Goal: Task Accomplishment & Management: Manage account settings

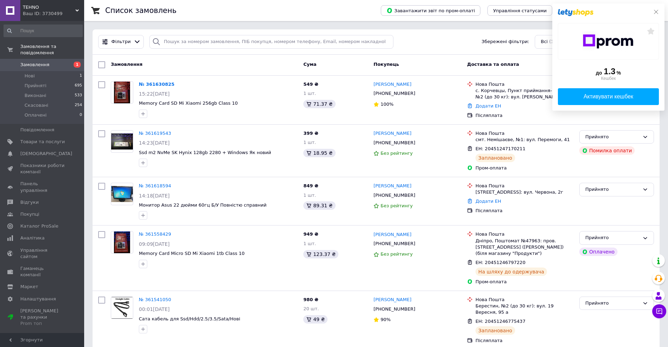
click at [656, 13] on icon at bounding box center [656, 12] width 4 height 4
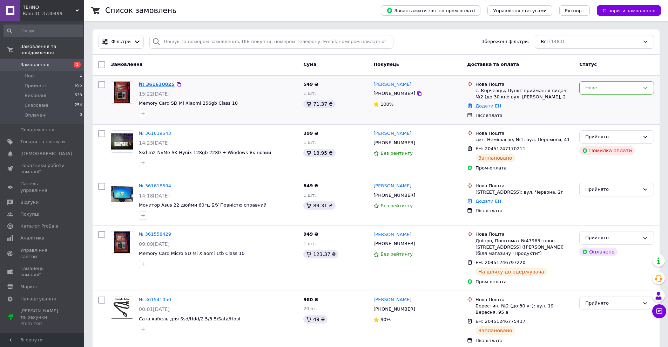
click at [163, 82] on link "№ 361630825" at bounding box center [157, 84] width 36 height 5
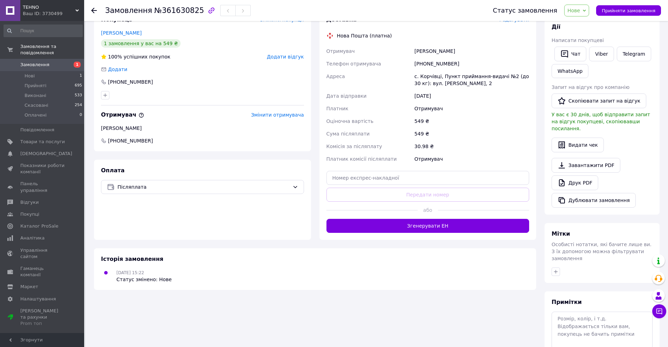
scroll to position [156, 0]
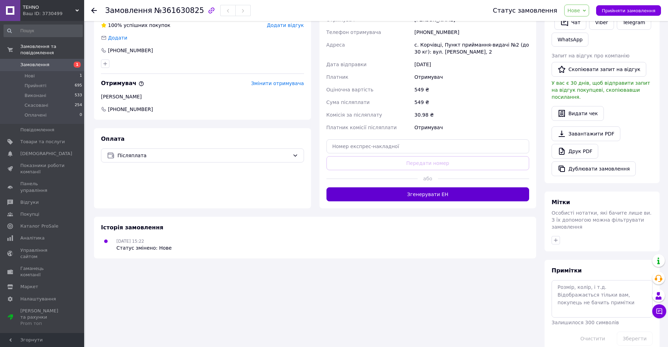
click at [424, 191] on button "Згенерувати ЕН" at bounding box center [427, 194] width 203 height 14
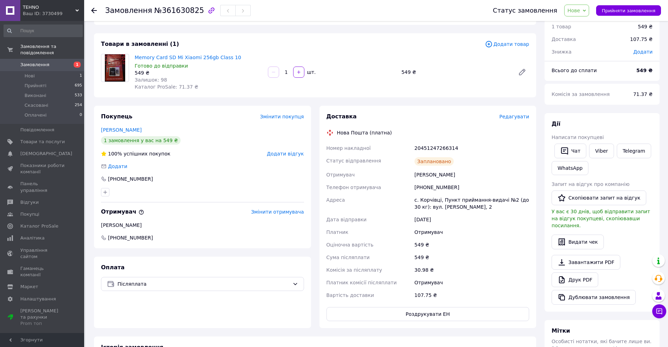
scroll to position [0, 0]
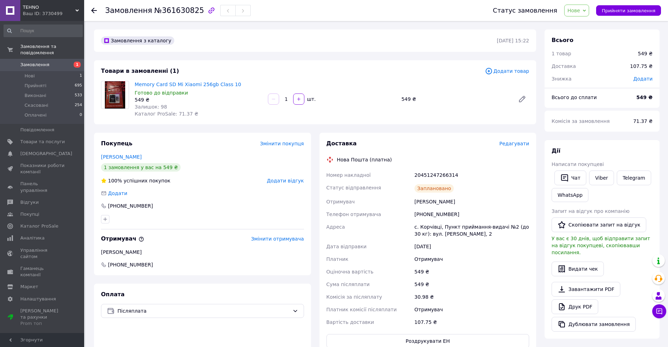
click at [39, 59] on link "Замовлення 1" at bounding box center [43, 65] width 86 height 12
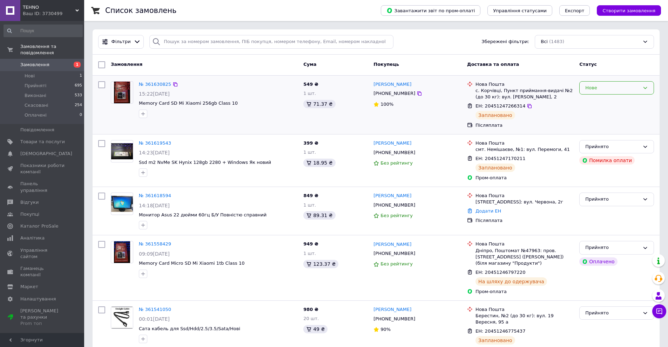
click at [606, 86] on div "Нове" at bounding box center [612, 87] width 54 height 7
click at [601, 101] on li "Прийнято" at bounding box center [616, 102] width 74 height 13
click at [148, 196] on link "№ 361618594" at bounding box center [155, 195] width 32 height 5
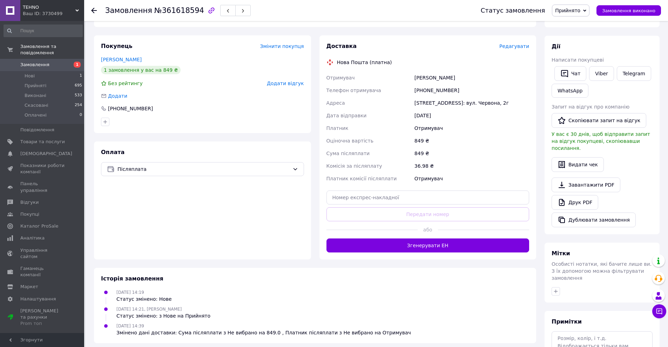
scroll to position [105, 0]
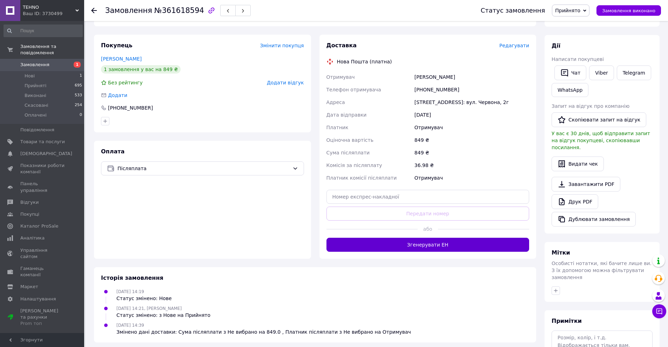
click at [418, 238] on button "Згенерувати ЕН" at bounding box center [427, 245] width 203 height 14
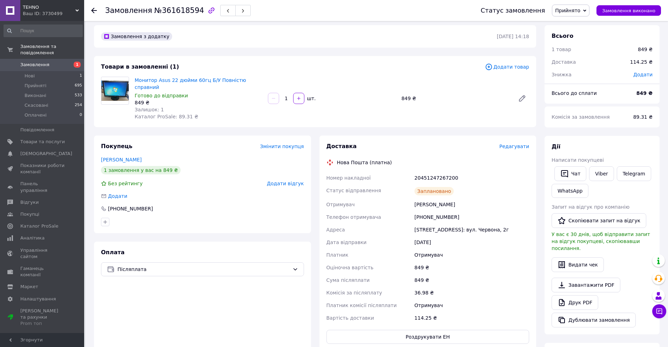
scroll to position [0, 0]
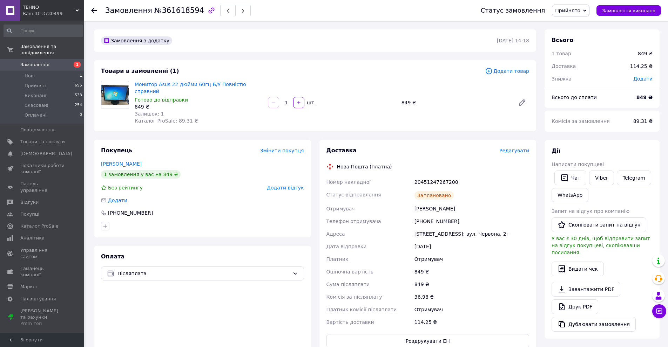
click at [54, 62] on span "Замовлення" at bounding box center [42, 65] width 45 height 6
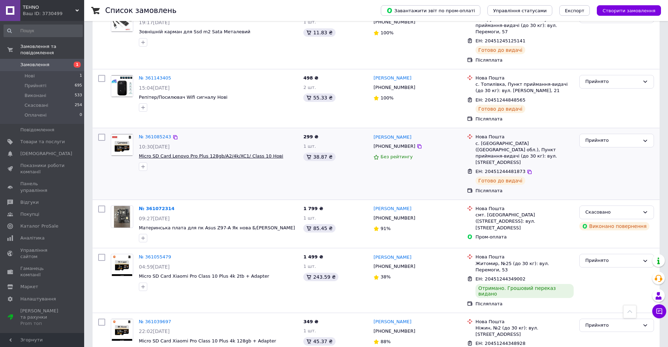
scroll to position [922, 0]
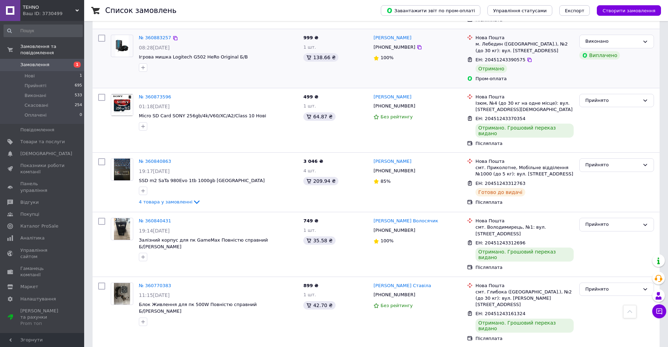
scroll to position [105, 0]
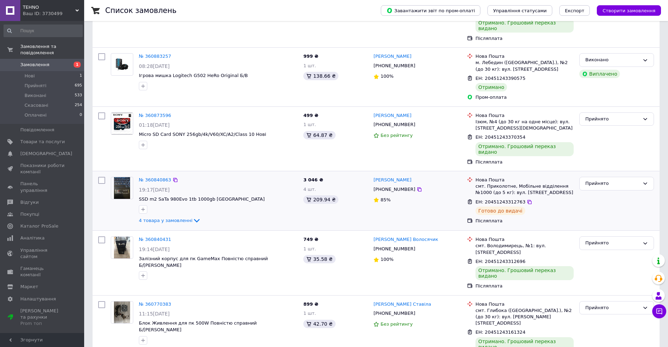
drag, startPoint x: 428, startPoint y: 171, endPoint x: 435, endPoint y: 157, distance: 15.4
click at [435, 176] on div "[PERSON_NAME]" at bounding box center [417, 180] width 89 height 8
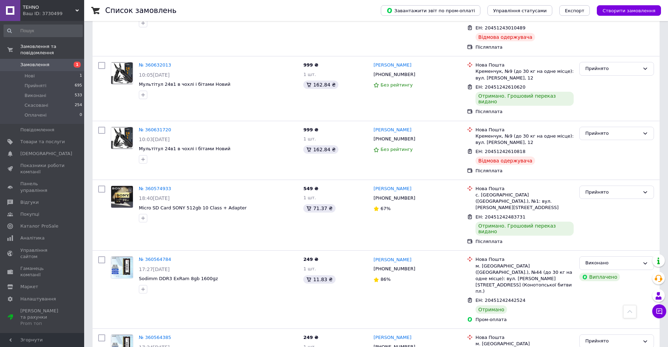
scroll to position [642, 0]
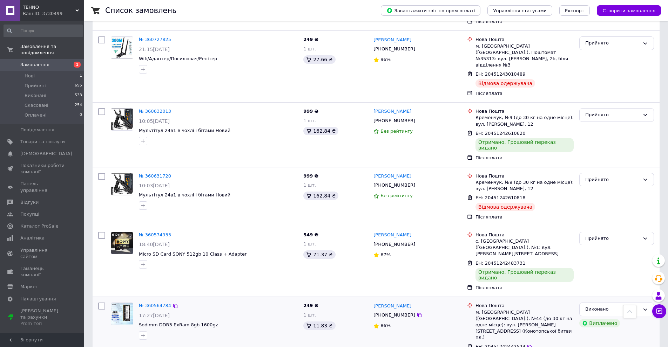
drag, startPoint x: 420, startPoint y: 231, endPoint x: 392, endPoint y: 236, distance: 28.2
click at [392, 300] on div "[PERSON_NAME] [PHONE_NUMBER] 86%" at bounding box center [417, 336] width 94 height 72
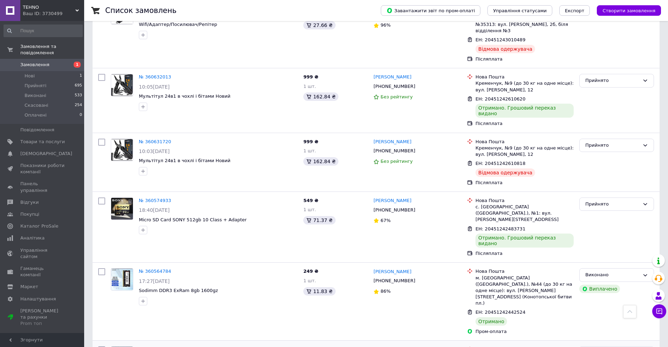
scroll to position [677, 0]
drag, startPoint x: 426, startPoint y: 243, endPoint x: 436, endPoint y: 260, distance: 20.2
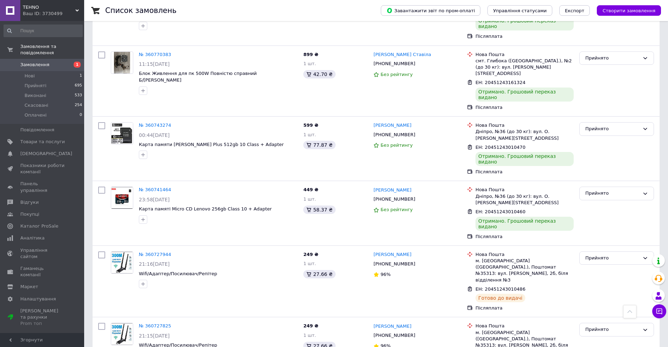
scroll to position [326, 0]
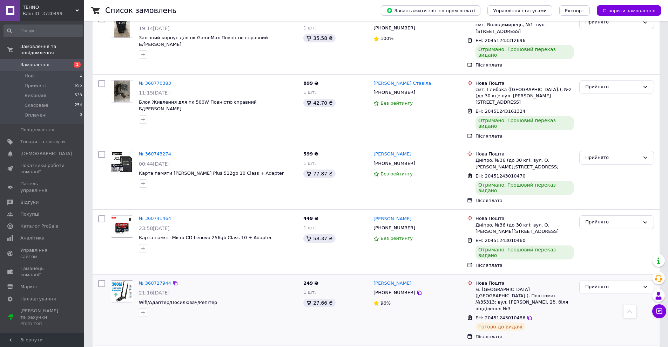
drag, startPoint x: 433, startPoint y: 235, endPoint x: 426, endPoint y: 232, distance: 7.4
click at [426, 300] on div "96%" at bounding box center [417, 303] width 88 height 7
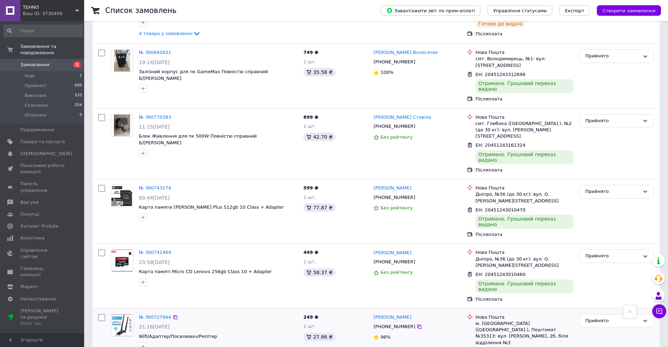
scroll to position [291, 0]
drag, startPoint x: 437, startPoint y: 276, endPoint x: 428, endPoint y: 270, distance: 10.9
click at [428, 335] on div "96%" at bounding box center [417, 338] width 88 height 7
drag, startPoint x: 223, startPoint y: 6, endPoint x: 203, endPoint y: 7, distance: 20.0
click at [203, 7] on div "Список замовлень" at bounding box center [235, 10] width 261 height 21
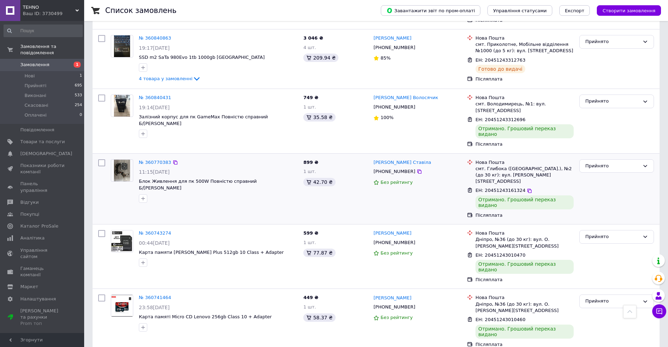
scroll to position [0, 0]
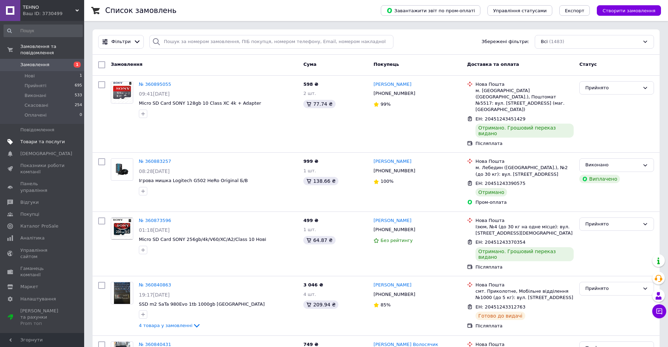
click at [44, 139] on span "Товари та послуги" at bounding box center [42, 142] width 45 height 6
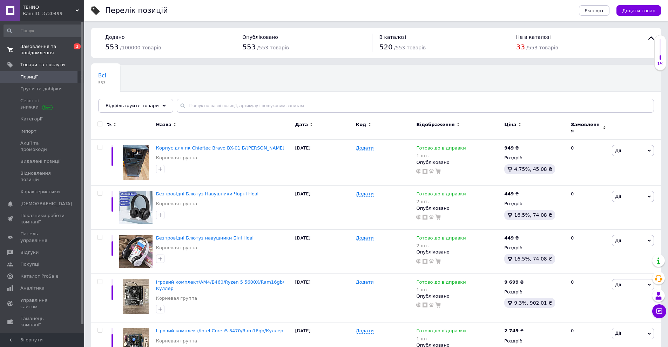
click at [44, 49] on span "Замовлення та повідомлення" at bounding box center [42, 49] width 45 height 13
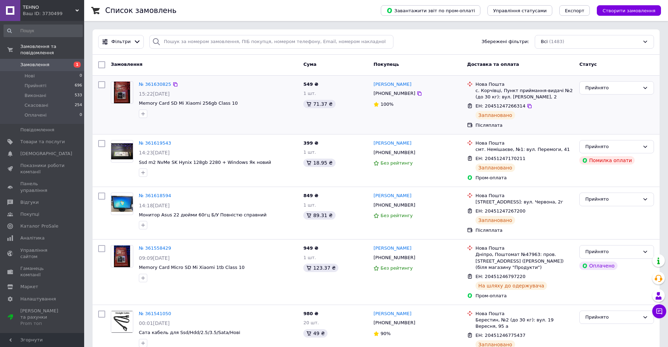
drag, startPoint x: 263, startPoint y: 120, endPoint x: 230, endPoint y: 118, distance: 32.6
click at [230, 118] on div at bounding box center [218, 113] width 162 height 11
drag, startPoint x: 194, startPoint y: 116, endPoint x: 170, endPoint y: 116, distance: 23.5
click at [170, 116] on div at bounding box center [218, 113] width 162 height 11
click at [40, 62] on span "Замовлення" at bounding box center [34, 65] width 29 height 6
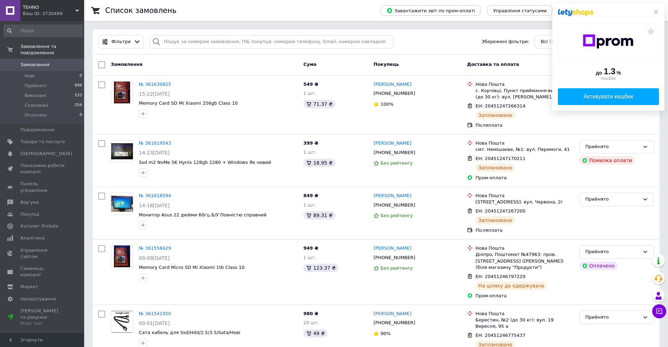
drag, startPoint x: 210, startPoint y: 6, endPoint x: 198, endPoint y: 5, distance: 12.3
click at [198, 5] on div "Список замовлень" at bounding box center [235, 10] width 261 height 21
click at [654, 12] on icon at bounding box center [656, 12] width 6 height 6
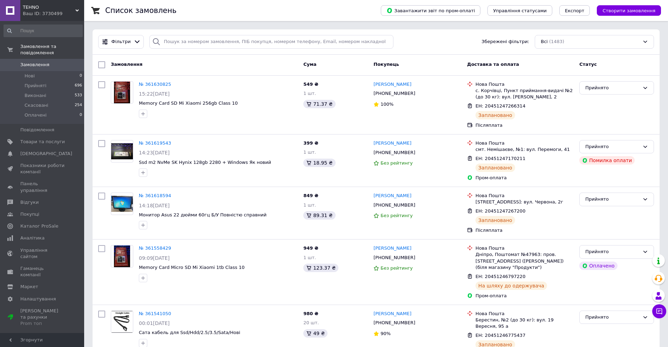
drag, startPoint x: 220, startPoint y: 4, endPoint x: 210, endPoint y: 1, distance: 10.1
click at [210, 5] on div "Список замовлень" at bounding box center [235, 10] width 261 height 21
drag, startPoint x: 219, startPoint y: 5, endPoint x: 211, endPoint y: 7, distance: 8.1
click at [211, 7] on div "Список замовлень" at bounding box center [235, 10] width 261 height 21
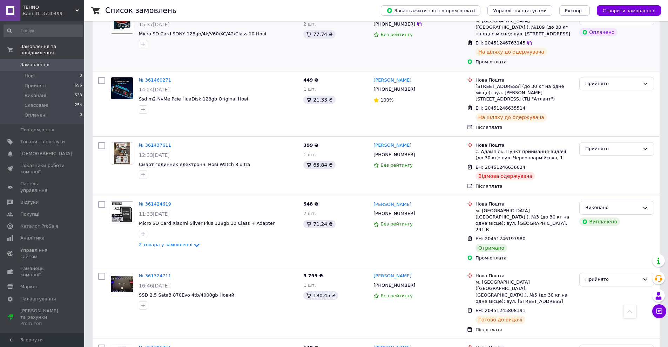
scroll to position [385, 0]
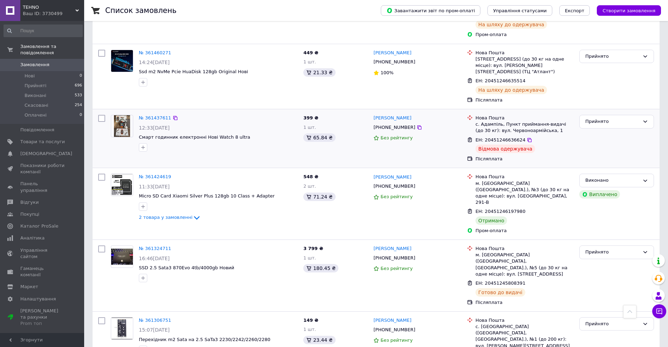
drag, startPoint x: 429, startPoint y: 115, endPoint x: 425, endPoint y: 100, distance: 16.1
click at [425, 114] on div "[PERSON_NAME]" at bounding box center [417, 118] width 89 height 8
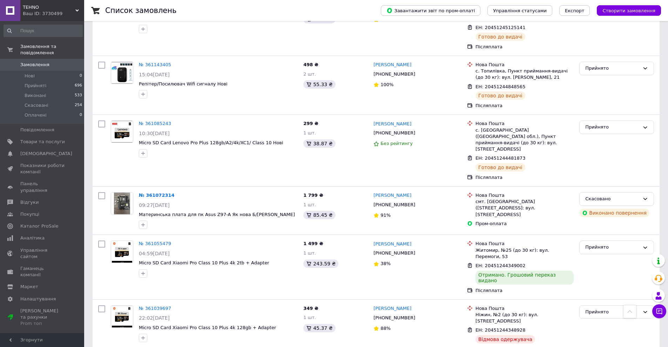
scroll to position [922, 0]
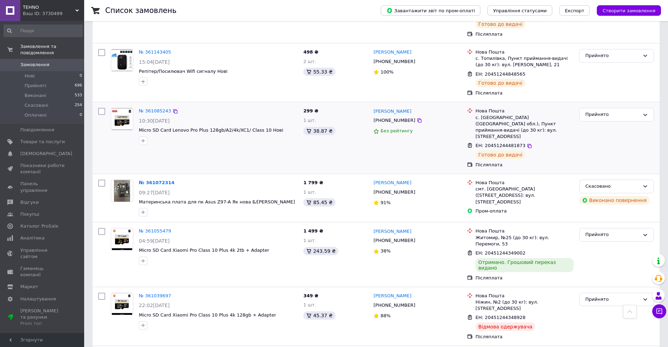
drag, startPoint x: 418, startPoint y: 87, endPoint x: 375, endPoint y: 88, distance: 43.1
drag, startPoint x: 375, startPoint y: 88, endPoint x: 374, endPoint y: 81, distance: 6.8
click at [374, 105] on div "Олександр Міракян +380970912818 Без рейтингу" at bounding box center [417, 138] width 94 height 66
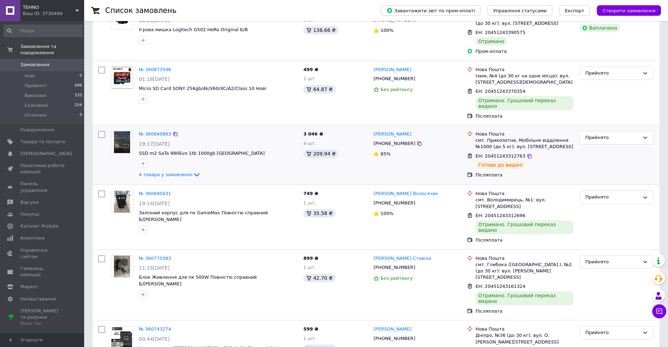
scroll to position [175, 0]
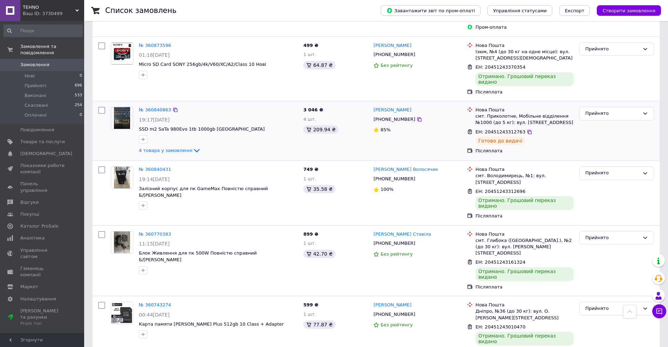
drag, startPoint x: 376, startPoint y: 124, endPoint x: 349, endPoint y: 127, distance: 26.7
click at [349, 127] on div "3 046 ₴ 4 шт. 209.94 ₴" at bounding box center [335, 131] width 70 height 54
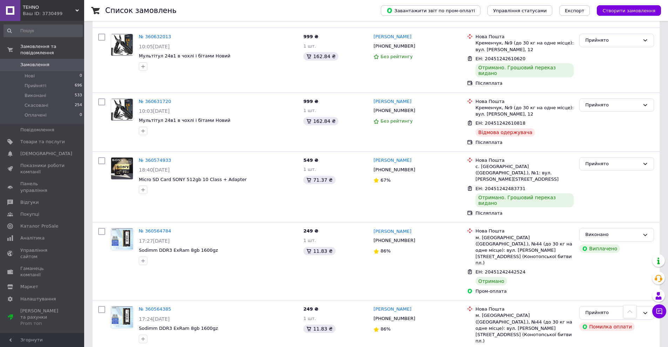
scroll to position [712, 0]
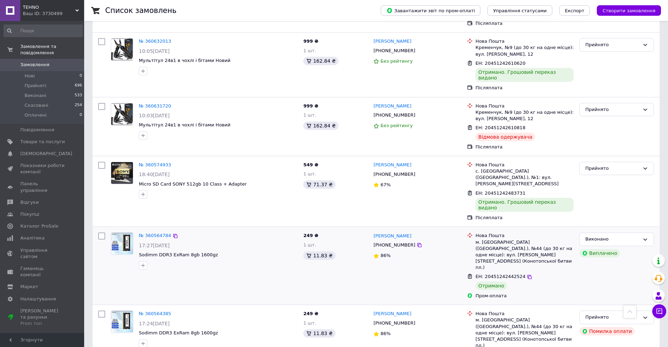
drag, startPoint x: 416, startPoint y: 167, endPoint x: 396, endPoint y: 166, distance: 19.7
click at [396, 230] on div "Андрій Кумпан +380936162367 86%" at bounding box center [417, 266] width 94 height 72
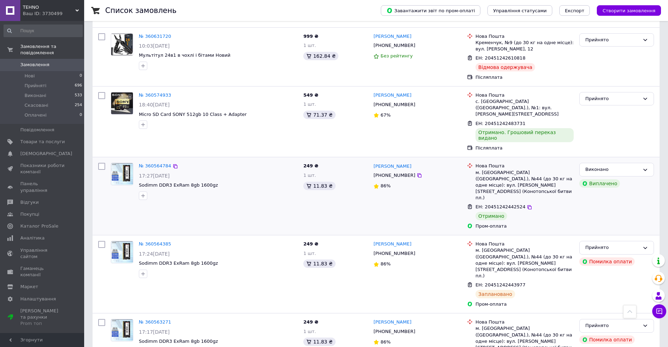
scroll to position [782, 0]
drag, startPoint x: 440, startPoint y: 168, endPoint x: 444, endPoint y: 172, distance: 6.7
drag, startPoint x: 444, startPoint y: 172, endPoint x: 429, endPoint y: 165, distance: 17.1
click at [429, 238] on div "Андрій Кумпан +380936162367 86%" at bounding box center [417, 274] width 94 height 72
drag, startPoint x: 305, startPoint y: 162, endPoint x: 289, endPoint y: 162, distance: 15.8
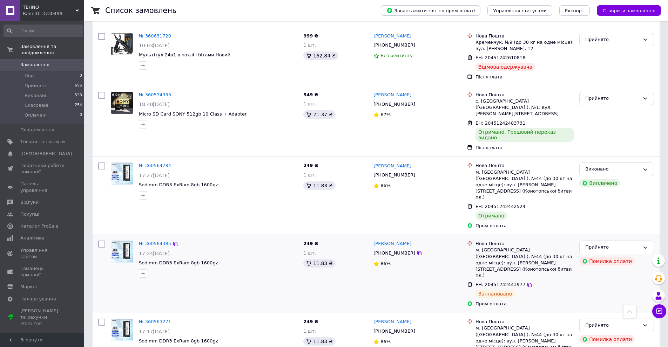
click at [289, 268] on div at bounding box center [218, 273] width 162 height 11
drag, startPoint x: 339, startPoint y: 166, endPoint x: 310, endPoint y: 164, distance: 28.1
click at [305, 238] on div "249 ₴ 1 шт. 11.83 ₴" at bounding box center [335, 274] width 70 height 72
drag, startPoint x: 310, startPoint y: 165, endPoint x: 292, endPoint y: 155, distance: 19.9
drag, startPoint x: 292, startPoint y: 155, endPoint x: 278, endPoint y: 157, distance: 14.1
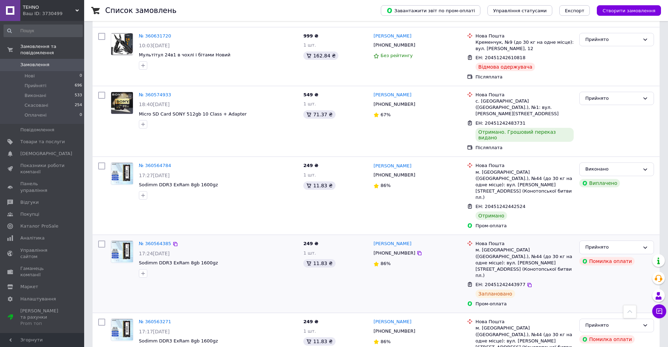
click at [278, 268] on div at bounding box center [218, 273] width 162 height 11
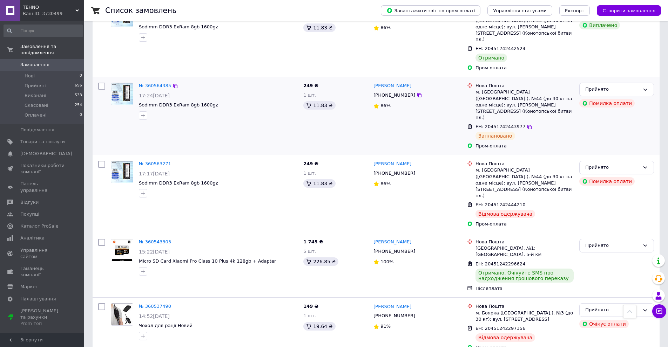
scroll to position [957, 0]
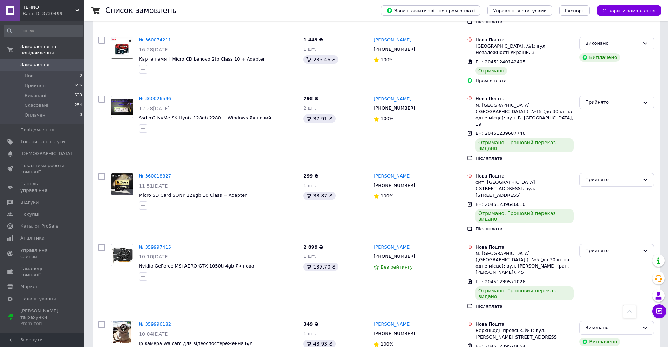
scroll to position [900, 0]
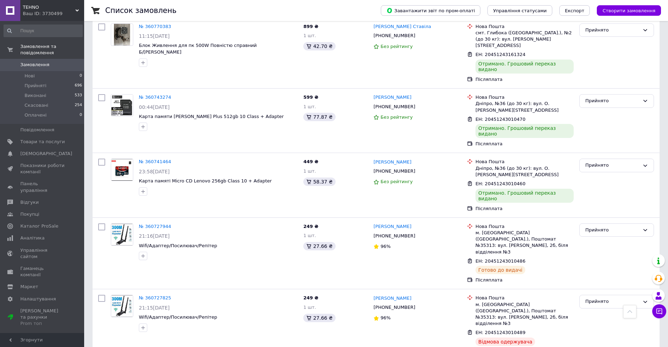
scroll to position [385, 0]
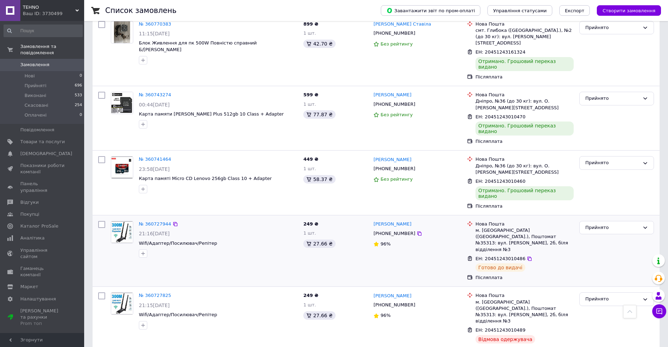
drag, startPoint x: 301, startPoint y: 197, endPoint x: 288, endPoint y: 197, distance: 13.7
click at [288, 218] on div "№ 360727944 21:16, 06.09.2025 Wifi/Адаптер/Посилювач/Репітер" at bounding box center [204, 251] width 192 height 66
drag, startPoint x: 310, startPoint y: 199, endPoint x: 298, endPoint y: 197, distance: 12.7
click at [298, 218] on div "№ 360727944 21:16, 06.09.2025 Wifi/Адаптер/Посилювач/Репітер" at bounding box center [204, 251] width 192 height 66
drag, startPoint x: 299, startPoint y: 200, endPoint x: 292, endPoint y: 199, distance: 7.8
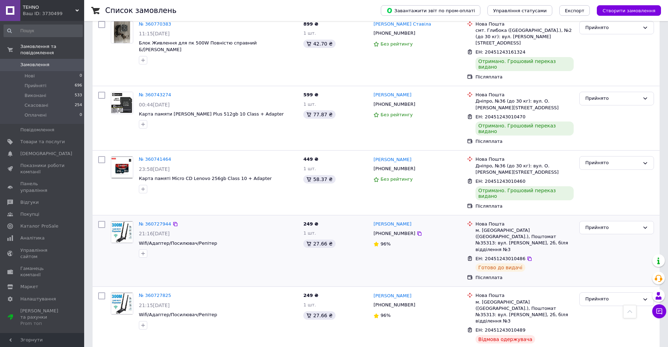
click at [292, 218] on div "№ 360727944 21:16, 06.09.2025 Wifi/Адаптер/Посилювач/Репітер" at bounding box center [204, 251] width 192 height 66
drag, startPoint x: 297, startPoint y: 199, endPoint x: 288, endPoint y: 199, distance: 8.4
click at [288, 218] on div "№ 360727944 21:16, 06.09.2025 Wifi/Адаптер/Посилювач/Репітер" at bounding box center [204, 251] width 192 height 66
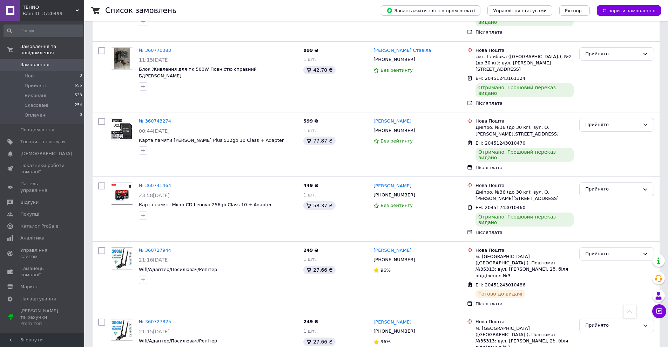
scroll to position [361, 0]
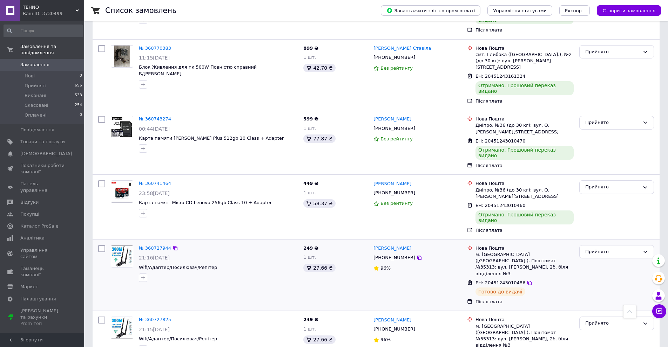
drag, startPoint x: 572, startPoint y: 209, endPoint x: 607, endPoint y: 211, distance: 35.4
click at [611, 243] on div "Прийнято" at bounding box center [616, 276] width 80 height 66
drag, startPoint x: 564, startPoint y: 214, endPoint x: 605, endPoint y: 214, distance: 41.4
click at [605, 243] on div "Прийнято" at bounding box center [616, 276] width 80 height 66
drag, startPoint x: 417, startPoint y: 214, endPoint x: 382, endPoint y: 213, distance: 35.8
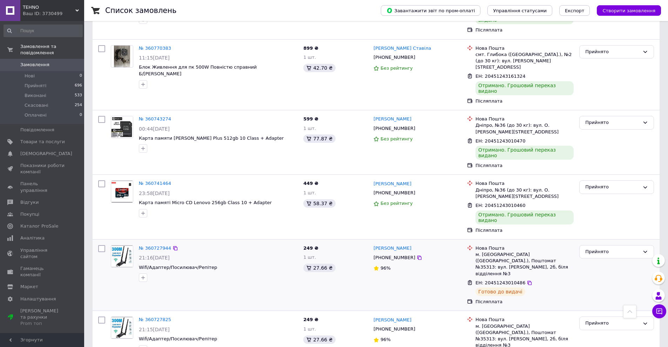
click at [382, 243] on div "Владислав Жгутов +380933707390 96%" at bounding box center [417, 276] width 94 height 66
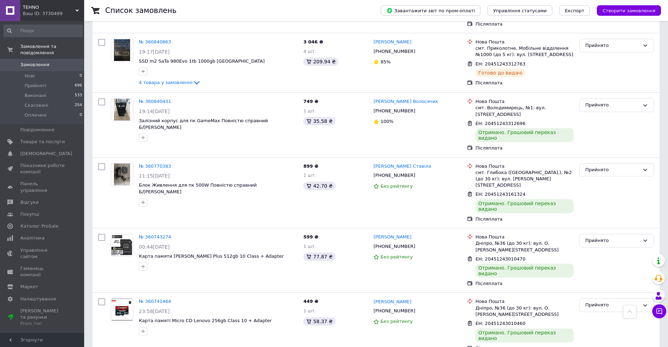
scroll to position [245, 0]
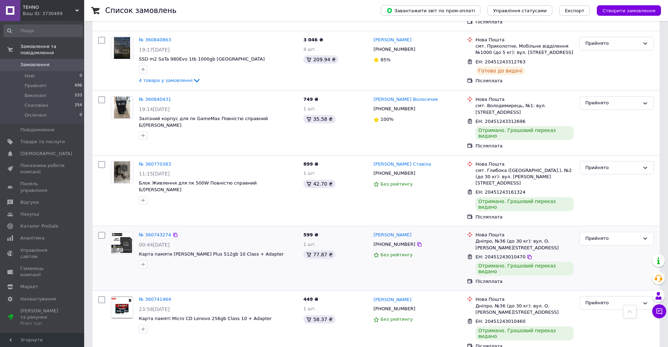
drag, startPoint x: 607, startPoint y: 209, endPoint x: 637, endPoint y: 215, distance: 30.4
click at [637, 229] on div "Прийнято" at bounding box center [616, 258] width 80 height 59
drag, startPoint x: 629, startPoint y: 216, endPoint x: 640, endPoint y: 218, distance: 11.7
click at [640, 229] on div "Прийнято" at bounding box center [616, 258] width 80 height 59
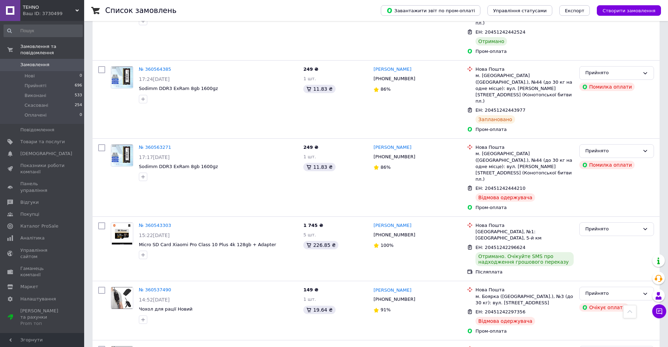
scroll to position [957, 0]
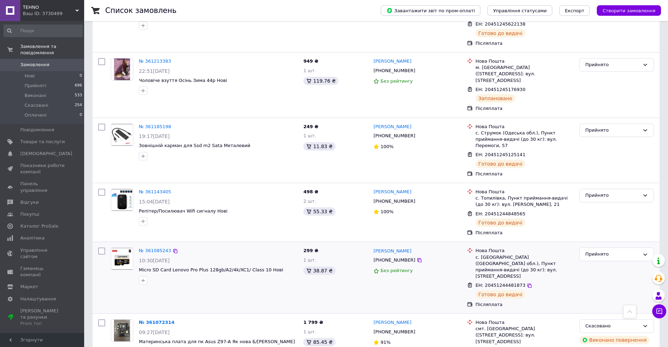
scroll to position [781, 0]
drag, startPoint x: 539, startPoint y: 101, endPoint x: 559, endPoint y: 102, distance: 19.6
click at [559, 151] on div "ЕН: 20451245125141 Готово до видачі" at bounding box center [524, 160] width 101 height 19
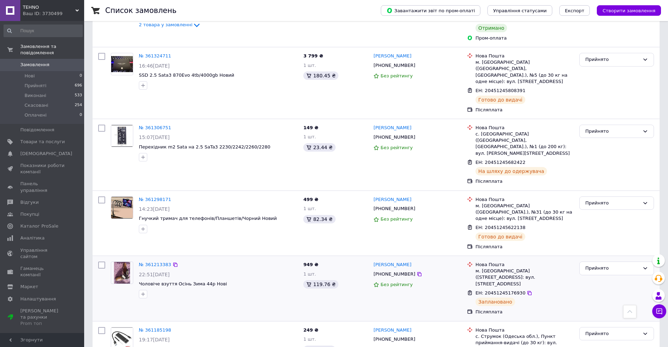
scroll to position [571, 0]
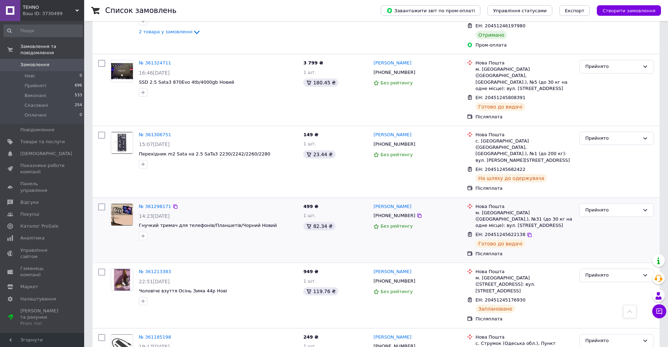
drag, startPoint x: 540, startPoint y: 192, endPoint x: 544, endPoint y: 196, distance: 6.0
drag, startPoint x: 544, startPoint y: 196, endPoint x: 558, endPoint y: 197, distance: 13.4
click at [558, 230] on div "ЕН: 20451245622138 Готово до видачі" at bounding box center [524, 239] width 101 height 19
drag, startPoint x: 549, startPoint y: 130, endPoint x: 549, endPoint y: 121, distance: 8.8
click at [549, 165] on div "ЕН: 20451245682422 На шляху до одержувача" at bounding box center [524, 174] width 101 height 19
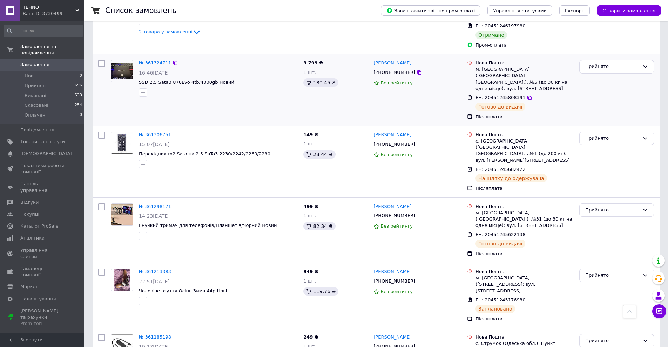
drag, startPoint x: 537, startPoint y: 68, endPoint x: 539, endPoint y: 57, distance: 11.1
click at [539, 94] on div "ЕН: 20451245808391" at bounding box center [524, 98] width 100 height 8
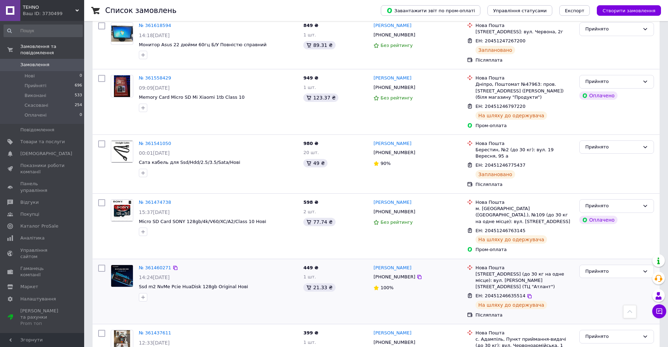
scroll to position [151, 0]
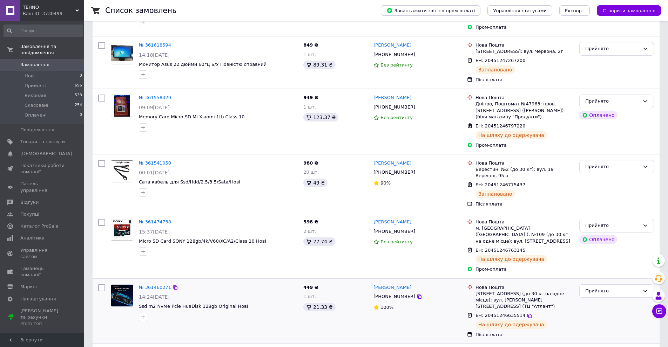
drag, startPoint x: 558, startPoint y: 303, endPoint x: 573, endPoint y: 302, distance: 14.4
click at [573, 311] on div "ЕН: 20451246635514 На шляху до одержувача" at bounding box center [524, 320] width 101 height 19
drag, startPoint x: 559, startPoint y: 247, endPoint x: 557, endPoint y: 255, distance: 7.5
click at [557, 266] on div "Пром-оплата" at bounding box center [524, 269] width 98 height 6
drag, startPoint x: 555, startPoint y: 141, endPoint x: 551, endPoint y: 129, distance: 12.9
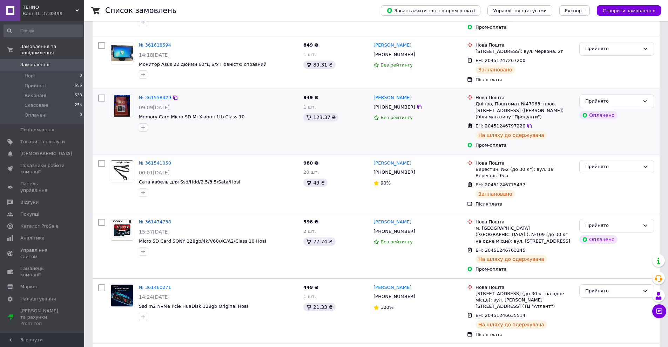
click at [551, 129] on div "ЕН: 20451246797220" at bounding box center [524, 126] width 100 height 8
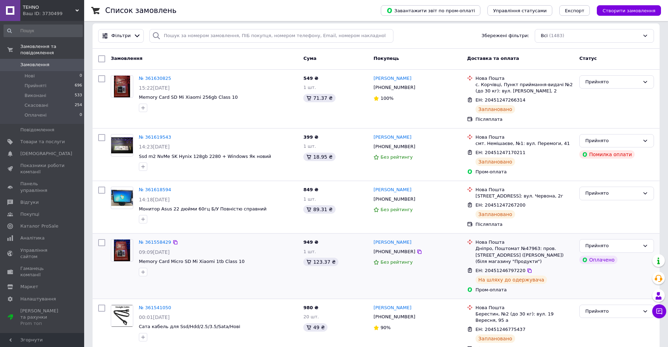
scroll to position [0, 0]
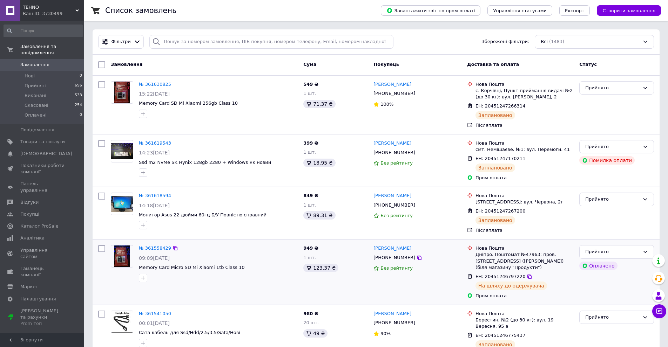
drag, startPoint x: 571, startPoint y: 283, endPoint x: 567, endPoint y: 288, distance: 6.0
click at [567, 288] on div "ЕН: 20451246797220 На шляху до одержувача" at bounding box center [524, 281] width 101 height 19
drag, startPoint x: 436, startPoint y: 161, endPoint x: 430, endPoint y: 158, distance: 7.1
drag, startPoint x: 430, startPoint y: 158, endPoint x: 428, endPoint y: 148, distance: 10.4
click at [428, 148] on div "Денис Приходько +380986546700 Без рейтингу" at bounding box center [417, 160] width 94 height 47
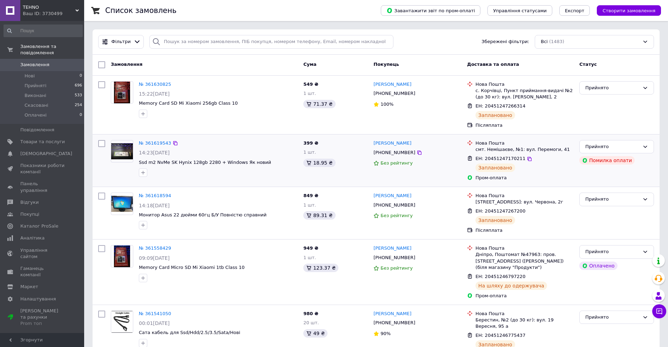
drag, startPoint x: 428, startPoint y: 154, endPoint x: 434, endPoint y: 149, distance: 8.5
drag, startPoint x: 434, startPoint y: 149, endPoint x: 427, endPoint y: 153, distance: 8.8
click at [427, 153] on div "[PHONE_NUMBER]" at bounding box center [417, 153] width 89 height 8
drag, startPoint x: 437, startPoint y: 153, endPoint x: 435, endPoint y: 145, distance: 7.9
click at [435, 145] on div "[PERSON_NAME]" at bounding box center [417, 143] width 89 height 8
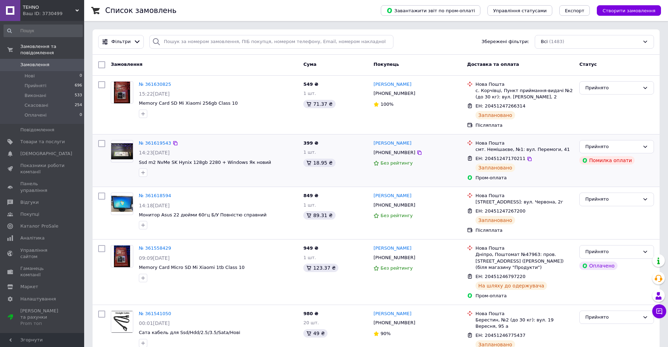
drag, startPoint x: 438, startPoint y: 150, endPoint x: 437, endPoint y: 144, distance: 5.7
click at [437, 144] on div "[PERSON_NAME]" at bounding box center [417, 143] width 89 height 8
drag, startPoint x: 231, startPoint y: 5, endPoint x: 220, endPoint y: 7, distance: 11.5
click at [220, 7] on div "Список замовлень" at bounding box center [235, 10] width 261 height 21
click at [48, 62] on span "Замовлення" at bounding box center [42, 65] width 45 height 6
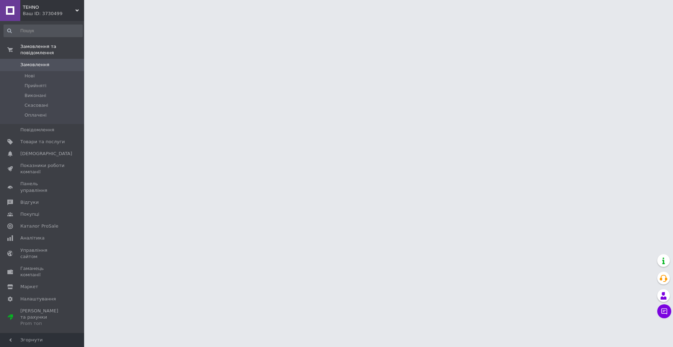
drag, startPoint x: 231, startPoint y: 32, endPoint x: 296, endPoint y: 16, distance: 66.4
click at [257, 18] on html "TEHNO Ваш ID: 3730499 Сайт TEHNO Кабінет покупця Перевірити стан системи Сторін…" at bounding box center [336, 9] width 673 height 18
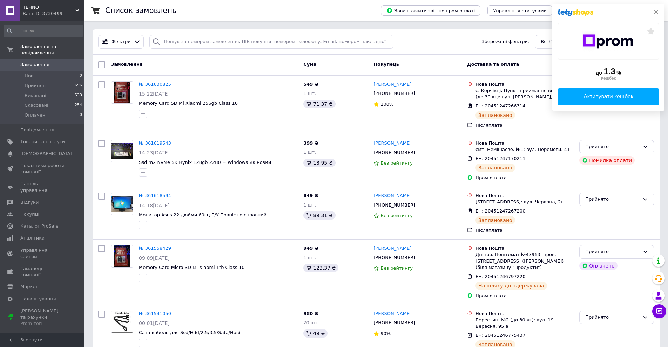
drag, startPoint x: 216, startPoint y: 2, endPoint x: 202, endPoint y: 5, distance: 14.3
click at [202, 5] on div "Список замовлень" at bounding box center [235, 10] width 261 height 21
drag, startPoint x: 654, startPoint y: 10, endPoint x: 477, endPoint y: 22, distance: 177.4
click at [654, 10] on icon at bounding box center [656, 12] width 4 height 4
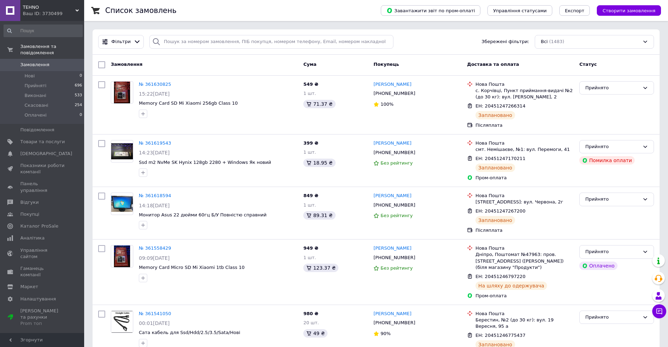
drag, startPoint x: 208, startPoint y: 5, endPoint x: 197, endPoint y: 7, distance: 11.4
click at [197, 7] on div "Список замовлень" at bounding box center [235, 10] width 261 height 21
click at [34, 296] on span "Налаштування" at bounding box center [38, 299] width 36 height 6
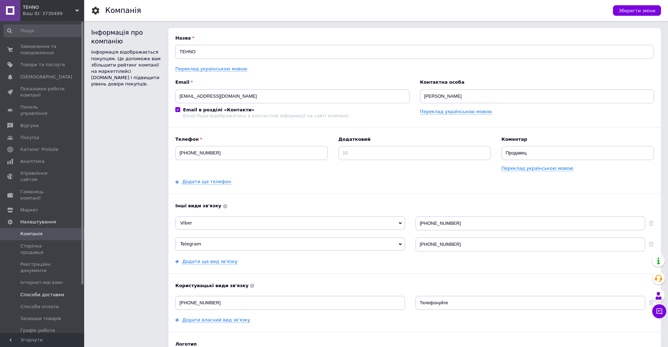
click at [39, 292] on span "Способи доставки" at bounding box center [42, 295] width 44 height 6
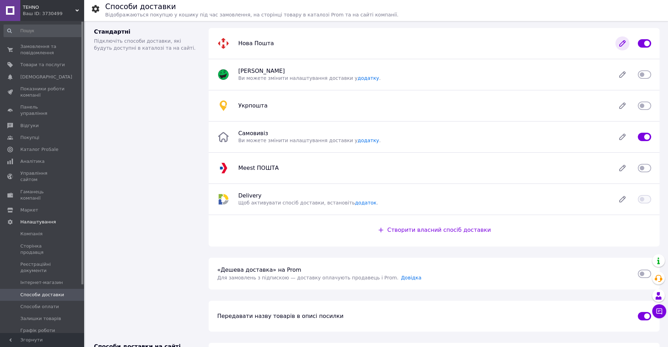
click at [618, 44] on icon at bounding box center [622, 43] width 14 height 14
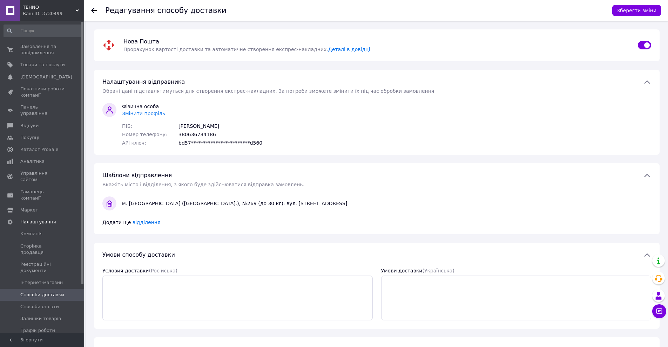
drag, startPoint x: 306, startPoint y: 115, endPoint x: 289, endPoint y: 112, distance: 17.5
click at [289, 112] on div "**********" at bounding box center [377, 124] width 554 height 43
click at [47, 53] on span "Замовлення та повідомлення" at bounding box center [42, 49] width 45 height 13
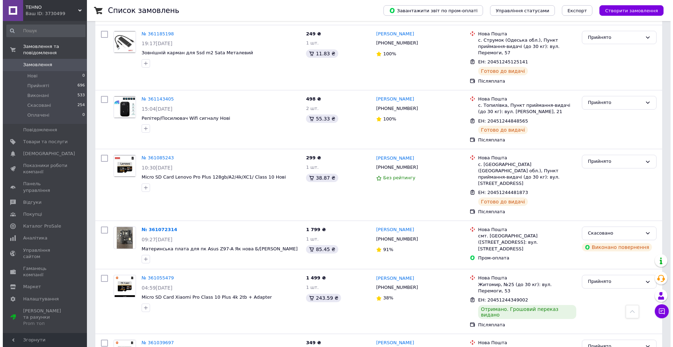
scroll to position [876, 0]
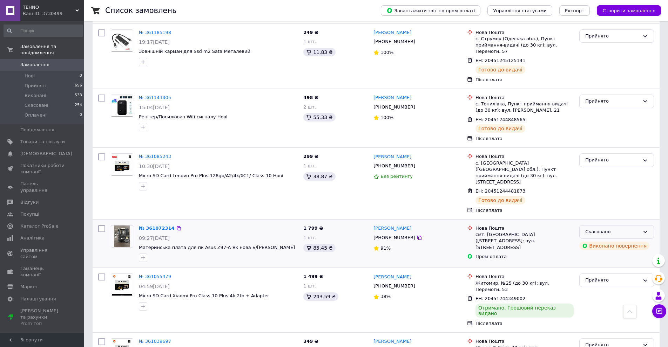
click at [639, 225] on div "Скасовано" at bounding box center [616, 232] width 75 height 14
click at [607, 240] on li "Прийнято" at bounding box center [616, 246] width 74 height 13
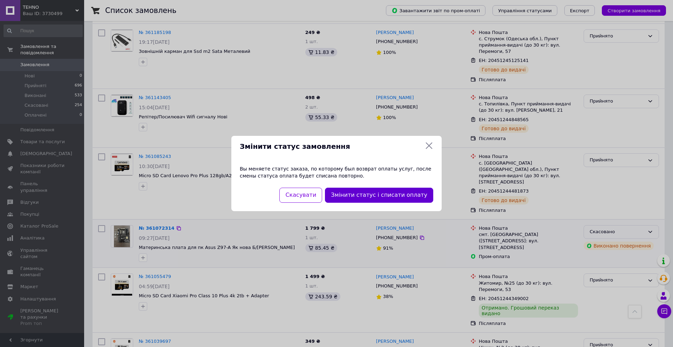
click at [382, 193] on button "Змінити статус і списати оплату" at bounding box center [379, 195] width 108 height 15
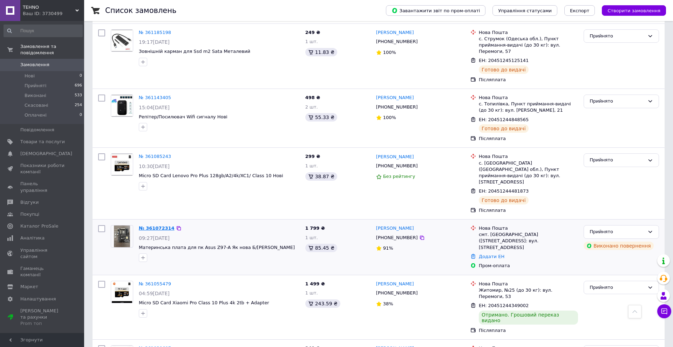
click at [155, 226] on link "№ 361072314" at bounding box center [157, 228] width 36 height 5
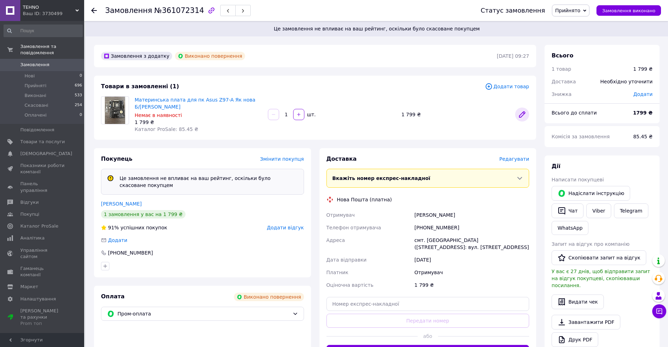
click at [524, 111] on icon at bounding box center [522, 114] width 8 height 8
click at [511, 156] on span "Редагувати" at bounding box center [514, 159] width 30 height 6
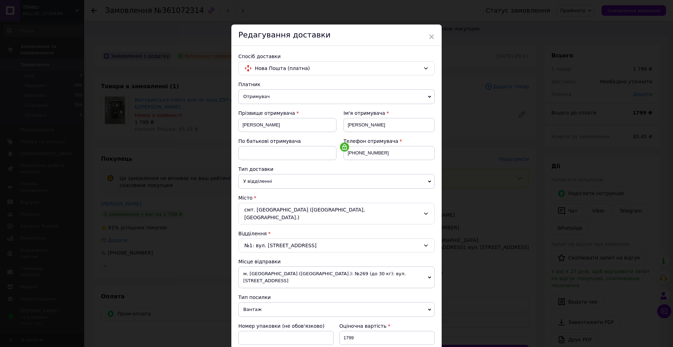
click at [386, 267] on span "м. Київ (Київська обл.): №269 (до 30 кг): вул. Алматинська, 37-Б" at bounding box center [336, 278] width 196 height 22
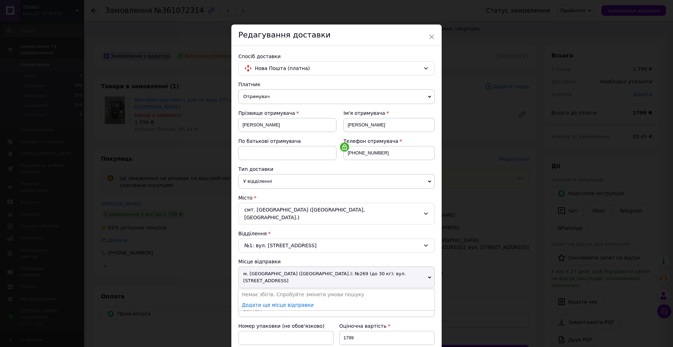
click at [386, 267] on span "м. Київ (Київська обл.): №269 (до 30 кг): вул. Алматинська, 37-Б" at bounding box center [336, 278] width 196 height 22
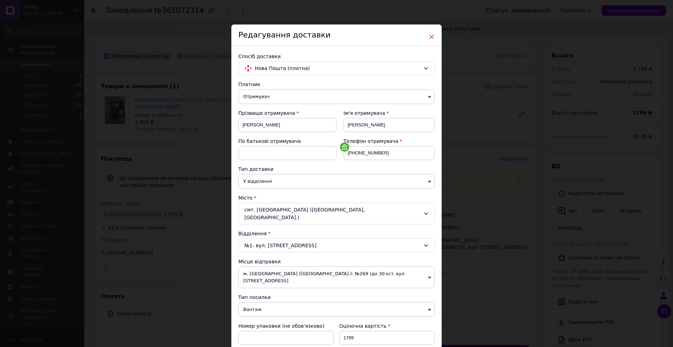
click at [431, 36] on span "×" at bounding box center [431, 37] width 6 height 12
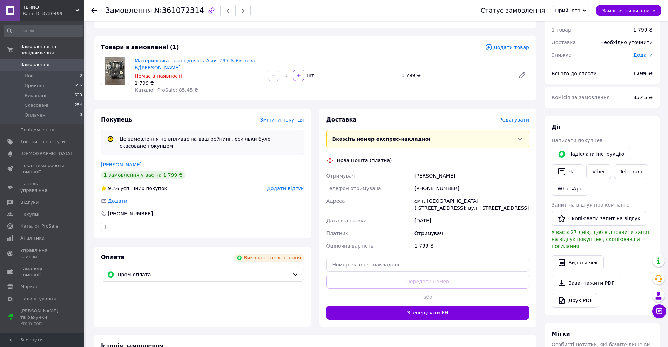
scroll to position [70, 0]
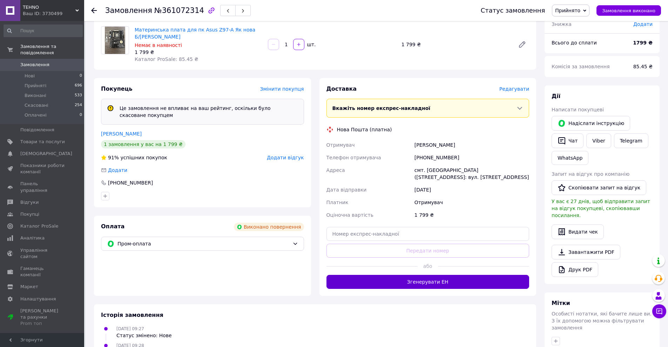
click at [437, 276] on button "Згенерувати ЕН" at bounding box center [427, 282] width 203 height 14
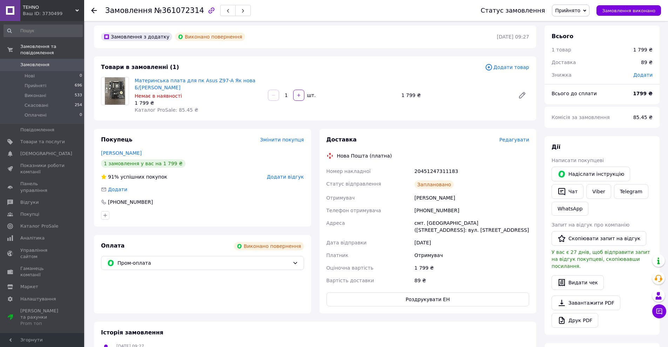
scroll to position [0, 0]
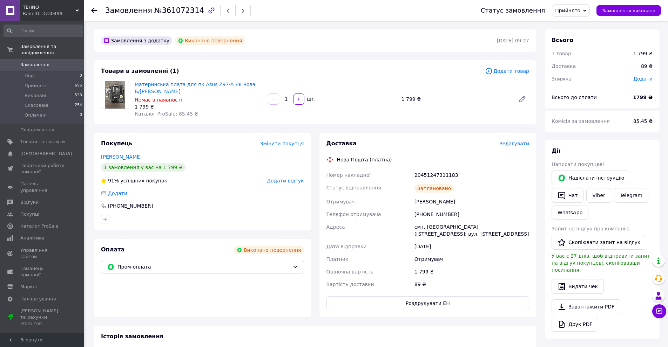
drag, startPoint x: 340, startPoint y: 93, endPoint x: 326, endPoint y: 65, distance: 31.3
click at [326, 65] on div "Товари в замовленні (1) Додати товар Материнська плата для пк Asus Z97-A Як нов…" at bounding box center [315, 92] width 442 height 64
click at [42, 62] on span "Замовлення" at bounding box center [34, 65] width 29 height 6
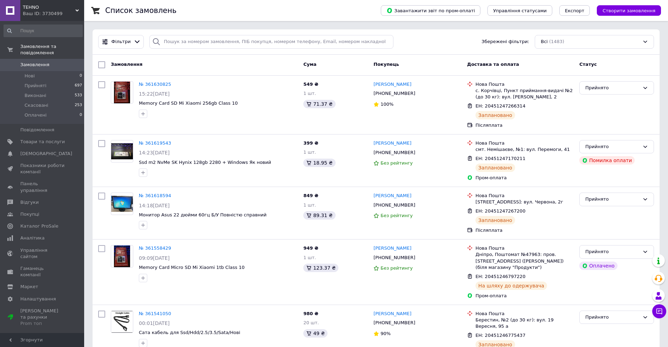
drag, startPoint x: 206, startPoint y: 6, endPoint x: 194, endPoint y: 6, distance: 12.6
click at [194, 6] on div "Список замовлень" at bounding box center [235, 10] width 261 height 21
drag, startPoint x: 164, startPoint y: 59, endPoint x: 147, endPoint y: 57, distance: 17.3
drag, startPoint x: 147, startPoint y: 57, endPoint x: 139, endPoint y: 57, distance: 7.4
click at [139, 57] on div "Замовлення Cума Покупець Доставка та оплата Статус" at bounding box center [376, 65] width 567 height 21
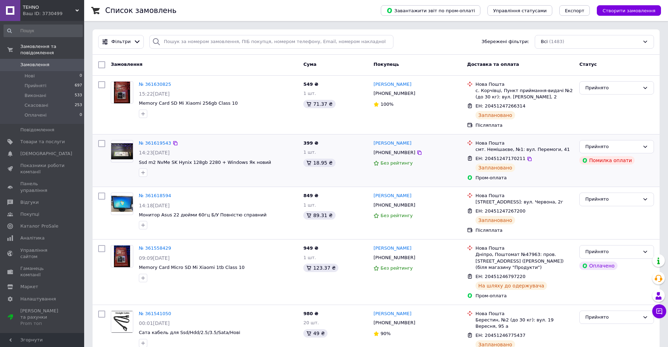
drag, startPoint x: 193, startPoint y: 169, endPoint x: 182, endPoint y: 174, distance: 11.6
click at [182, 174] on div at bounding box center [218, 172] width 162 height 11
drag, startPoint x: 221, startPoint y: 177, endPoint x: 185, endPoint y: 176, distance: 35.7
click at [185, 176] on div at bounding box center [218, 172] width 162 height 11
drag, startPoint x: 225, startPoint y: 122, endPoint x: 213, endPoint y: 119, distance: 11.6
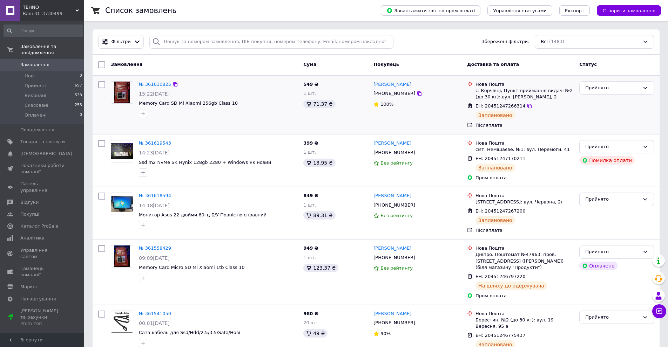
click at [213, 119] on div at bounding box center [218, 113] width 162 height 11
drag, startPoint x: 225, startPoint y: 3, endPoint x: 214, endPoint y: 3, distance: 10.9
drag, startPoint x: 214, startPoint y: 3, endPoint x: 199, endPoint y: 7, distance: 15.4
click at [199, 7] on div "Список замовлень" at bounding box center [235, 10] width 261 height 21
drag, startPoint x: 218, startPoint y: 3, endPoint x: 205, endPoint y: 6, distance: 13.0
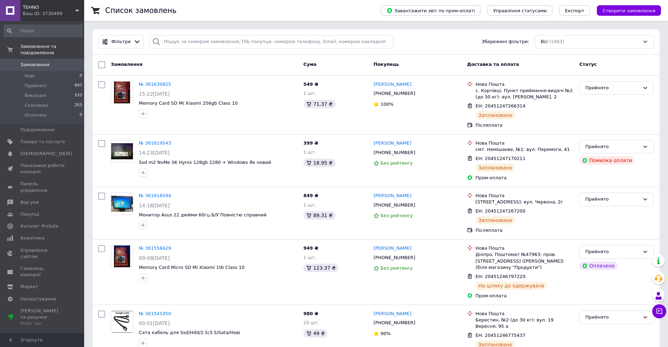
click at [205, 6] on div "Список замовлень" at bounding box center [235, 10] width 261 height 21
drag, startPoint x: 576, startPoint y: 117, endPoint x: 622, endPoint y: 108, distance: 46.0
drag, startPoint x: 622, startPoint y: 108, endPoint x: 594, endPoint y: 99, distance: 29.5
click at [594, 99] on div "Прийнято" at bounding box center [616, 104] width 80 height 53
click at [52, 62] on span "Замовлення" at bounding box center [42, 65] width 45 height 6
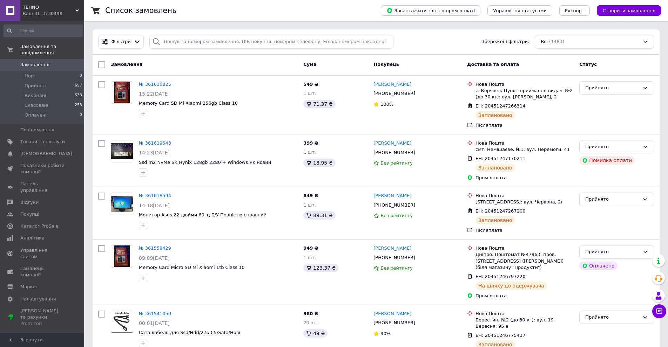
drag, startPoint x: 219, startPoint y: 3, endPoint x: 211, endPoint y: 4, distance: 8.1
click at [211, 4] on div "Список замовлень" at bounding box center [235, 10] width 261 height 21
drag, startPoint x: 418, startPoint y: 31, endPoint x: 409, endPoint y: 33, distance: 9.7
click at [409, 33] on div "Фільтри Збережені фільтри: Всі (1483)" at bounding box center [376, 41] width 567 height 25
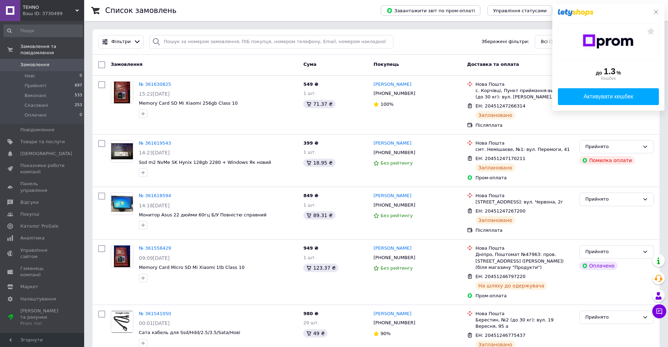
click at [656, 9] on button at bounding box center [656, 12] width 6 height 6
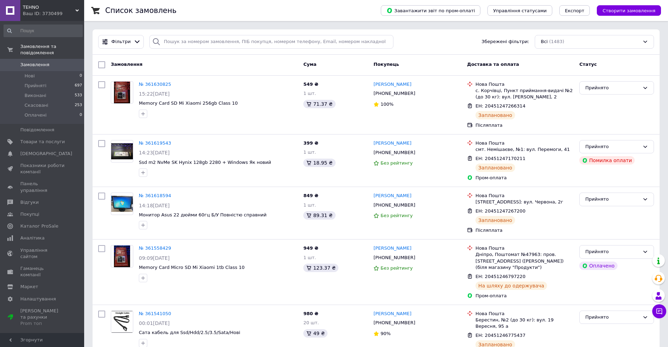
drag, startPoint x: 220, startPoint y: 4, endPoint x: 208, endPoint y: 6, distance: 12.4
click at [208, 6] on div "Список замовлень" at bounding box center [235, 10] width 261 height 21
